Goal: Task Accomplishment & Management: Manage account settings

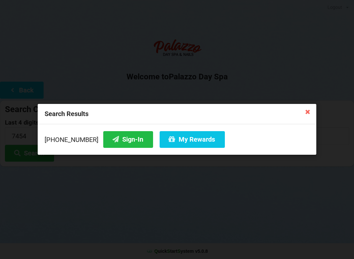
click at [111, 141] on button "Sign-In" at bounding box center [128, 139] width 50 height 17
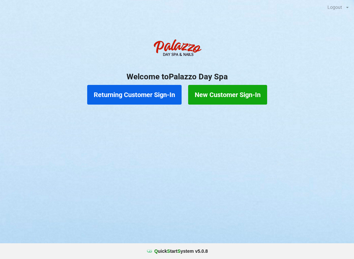
click at [133, 100] on button "Returning Customer Sign-In" at bounding box center [134, 95] width 94 height 20
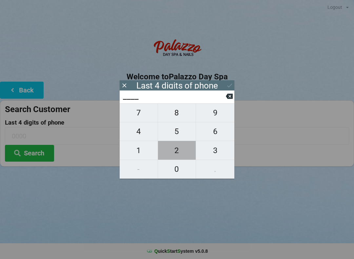
click at [172, 152] on span "2" at bounding box center [177, 151] width 38 height 14
type input "2___"
click at [137, 117] on span "7" at bounding box center [139, 113] width 38 height 14
type input "27__"
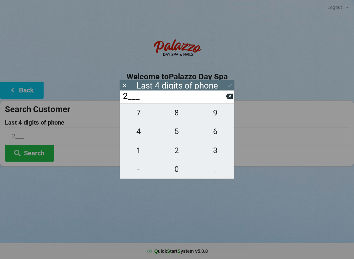
type input "27__"
click at [175, 137] on span "5" at bounding box center [177, 132] width 38 height 14
type input "275_"
click at [214, 119] on span "9" at bounding box center [215, 113] width 38 height 14
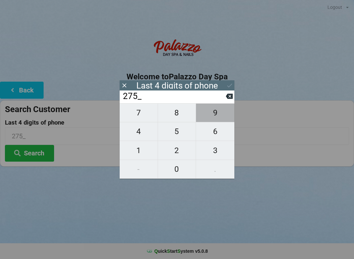
type input "2759"
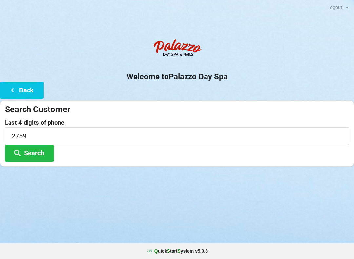
click at [70, 193] on div "Logout Logout Sign-In Welcome to Palazzo Day Spa Back Search Customer Last 4 di…" at bounding box center [177, 129] width 354 height 259
